Goal: Check status: Check status

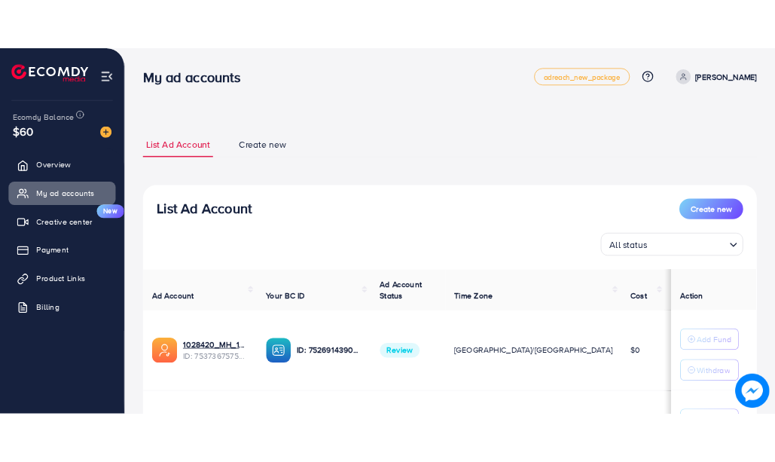
scroll to position [10, 0]
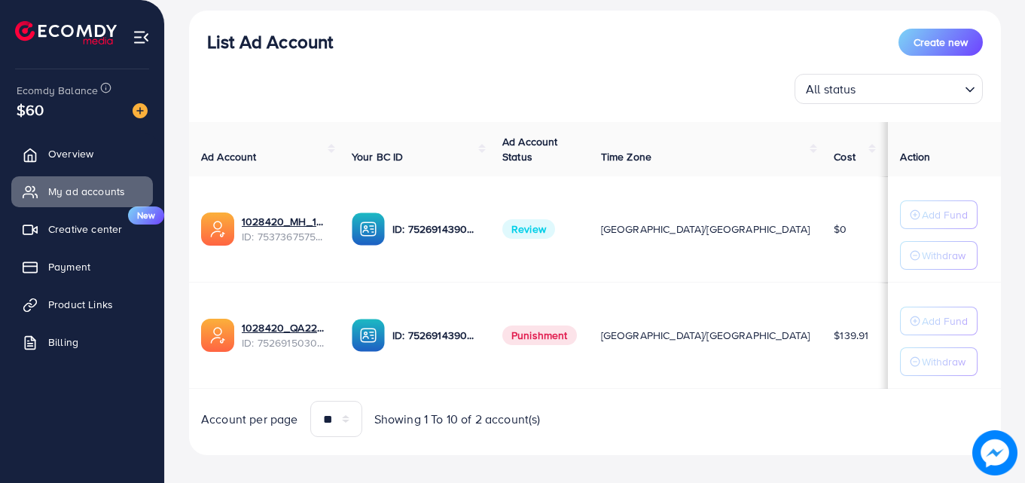
scroll to position [164, 0]
